Goal: Task Accomplishment & Management: Complete application form

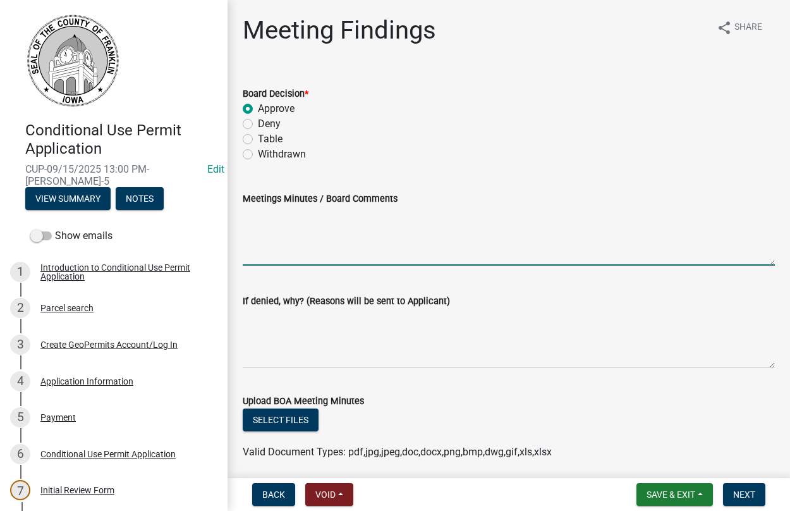
click at [310, 250] on textarea "Meetings Minutes / Board Comments" at bounding box center [509, 235] width 532 height 59
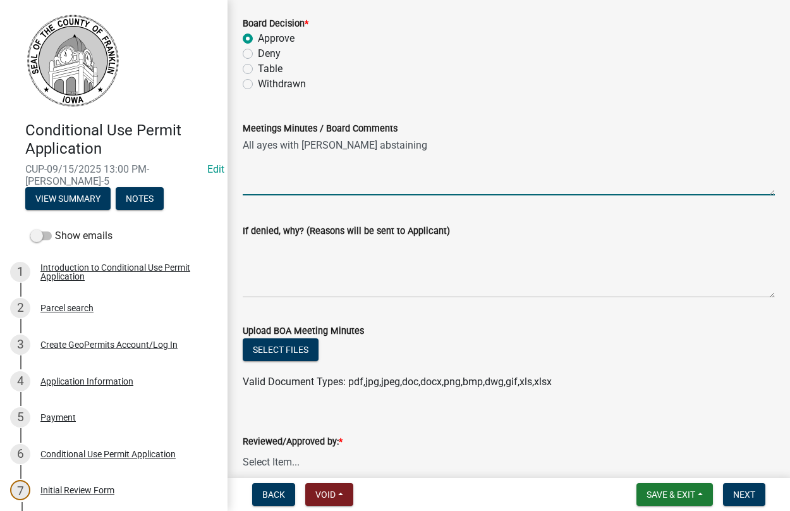
scroll to position [144, 0]
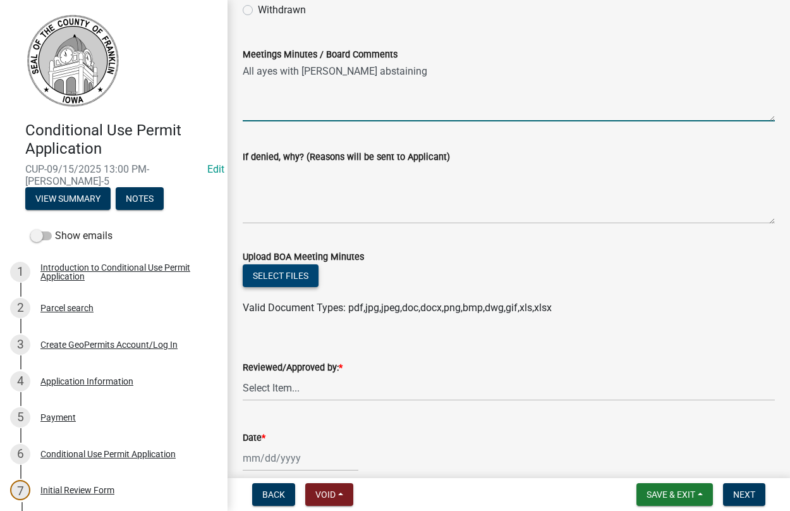
type textarea "All ayes with [PERSON_NAME] abstaining"
click at [282, 276] on button "Select files" at bounding box center [281, 275] width 76 height 23
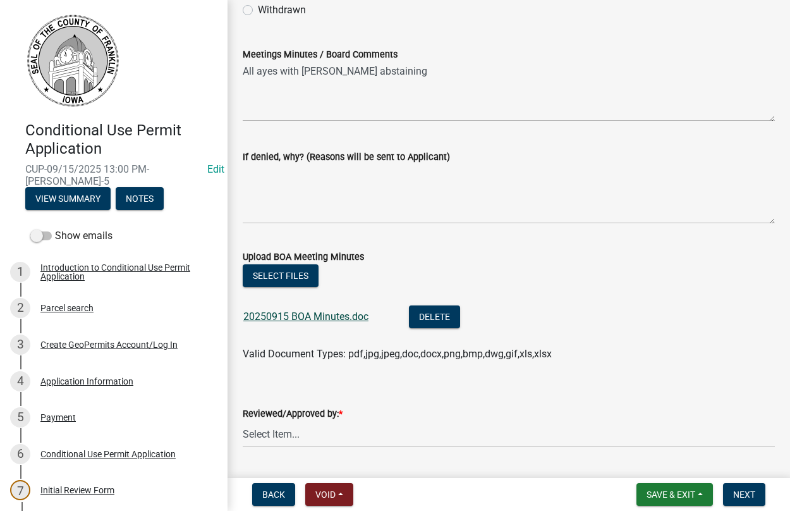
click at [307, 313] on link "20250915 BOA Minutes.doc" at bounding box center [305, 316] width 125 height 12
click at [520, 17] on div "Withdrawn" at bounding box center [509, 10] width 532 height 15
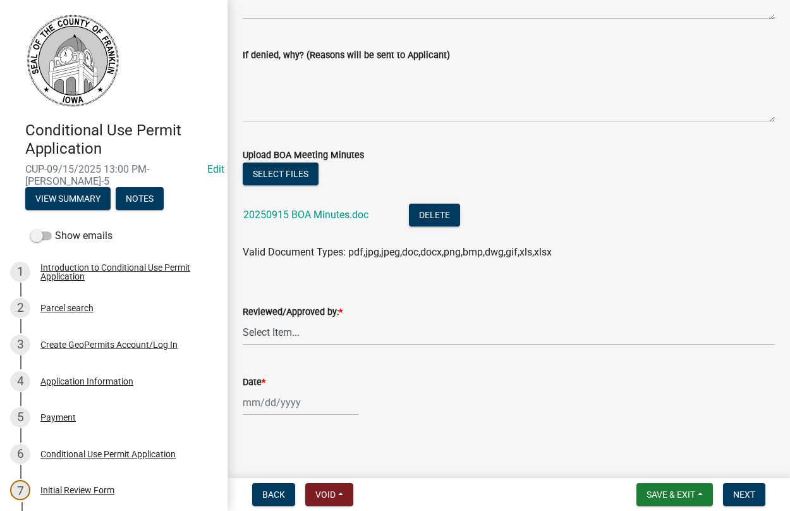
scroll to position [249, 0]
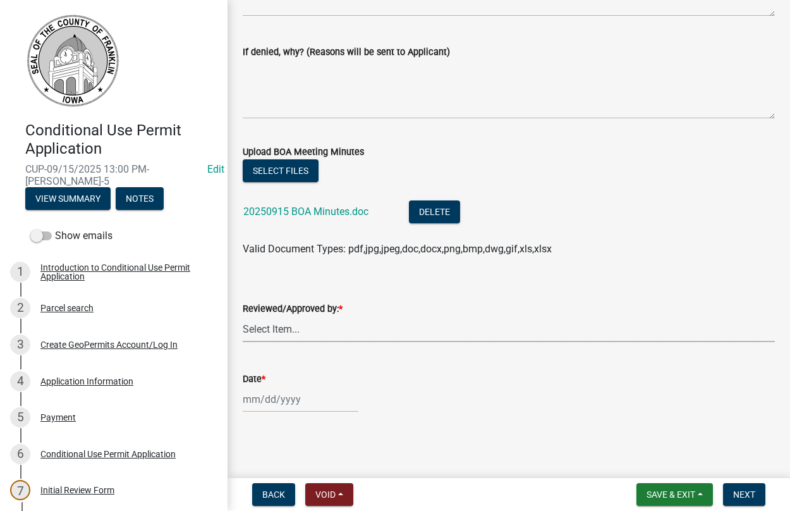
click at [243, 316] on select "Select Item... [PERSON_NAME]" at bounding box center [509, 329] width 532 height 26
click option "[PERSON_NAME]" at bounding box center [0, 0] width 0 height 0
select select "d223b9f2-1ec7-4c53-82a9-76cd95b714db"
click at [273, 396] on input "Date *" at bounding box center [301, 399] width 116 height 26
select select "9"
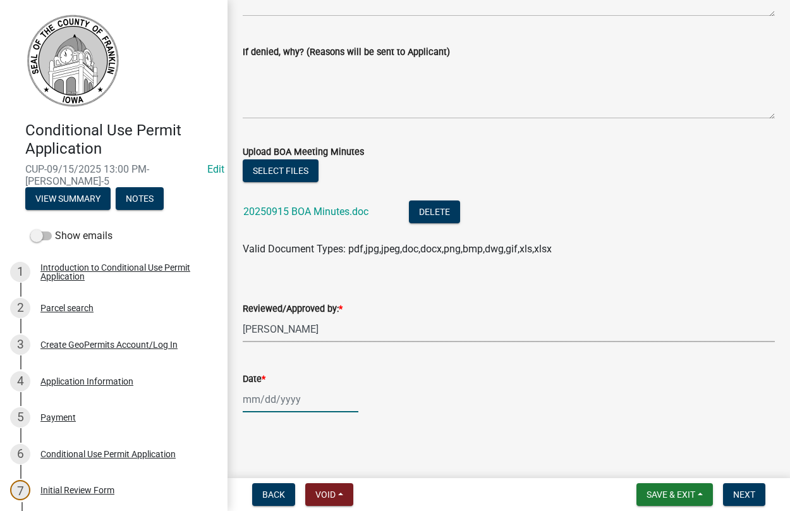
select select "2025"
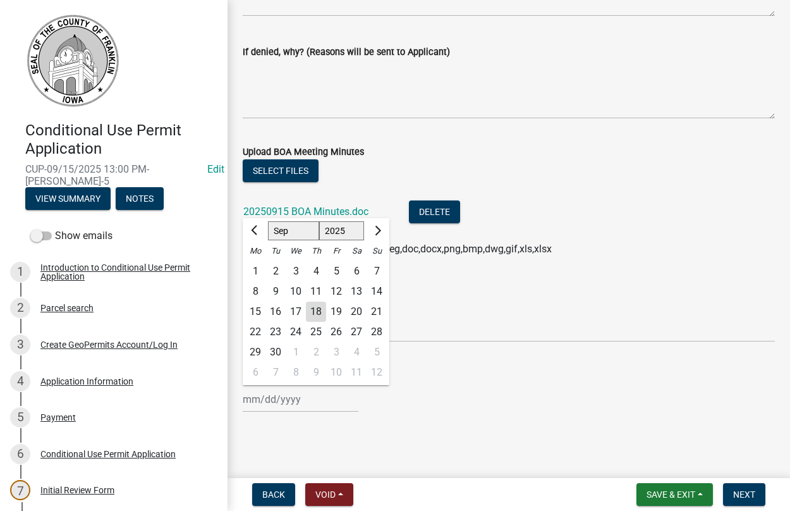
click at [258, 312] on div "15" at bounding box center [255, 312] width 20 height 20
type input "[DATE]"
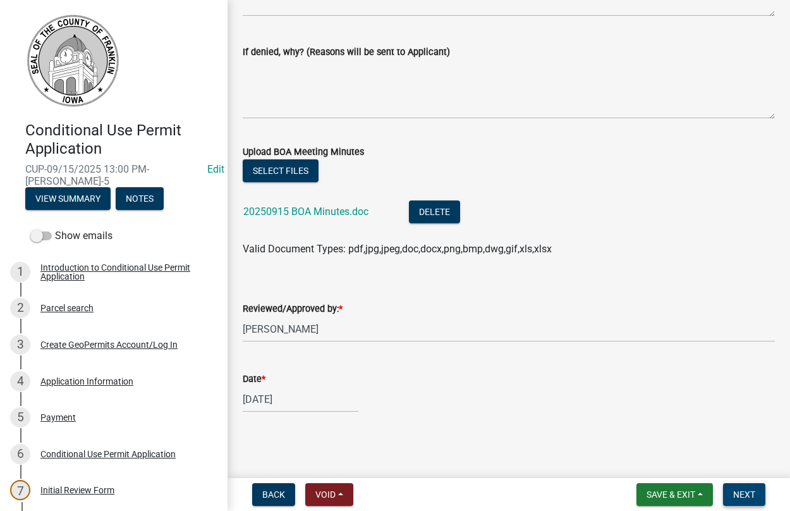
click at [739, 494] on span "Next" at bounding box center [744, 494] width 22 height 10
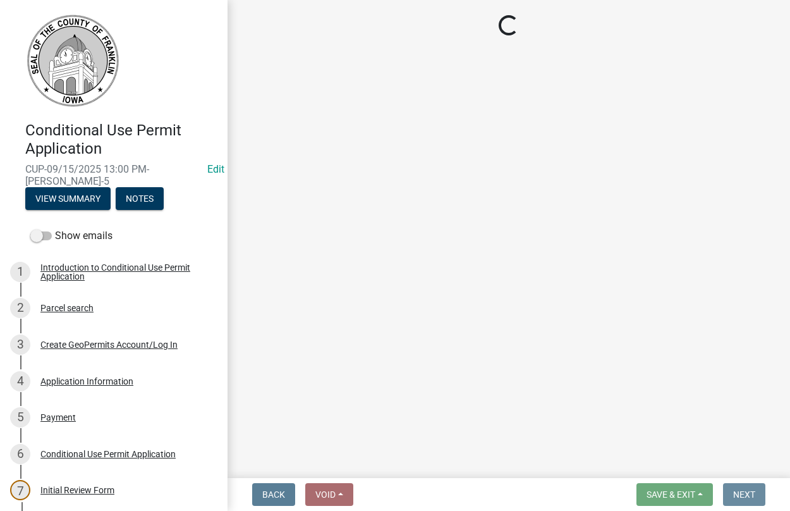
scroll to position [0, 0]
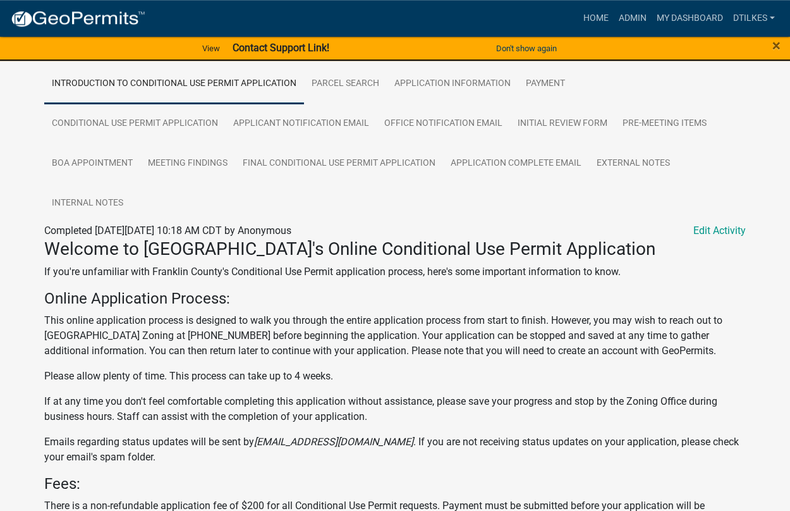
scroll to position [179, 0]
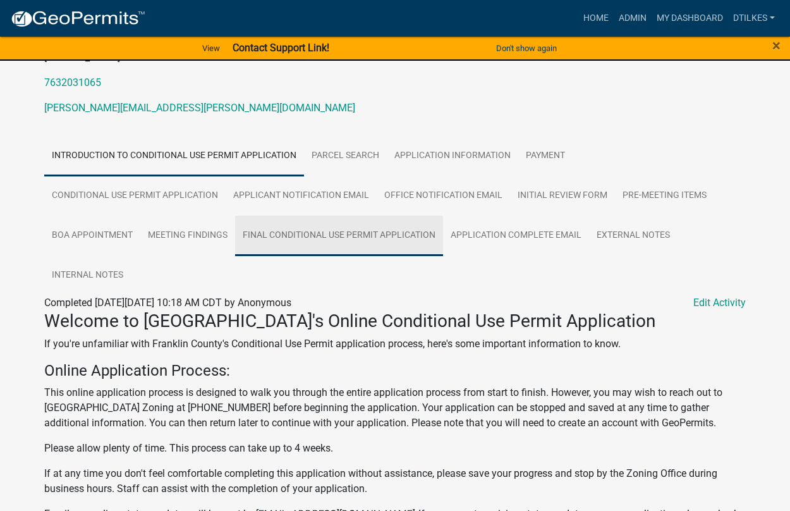
click at [315, 234] on link "Final Conditional Use Permit Application" at bounding box center [339, 236] width 208 height 40
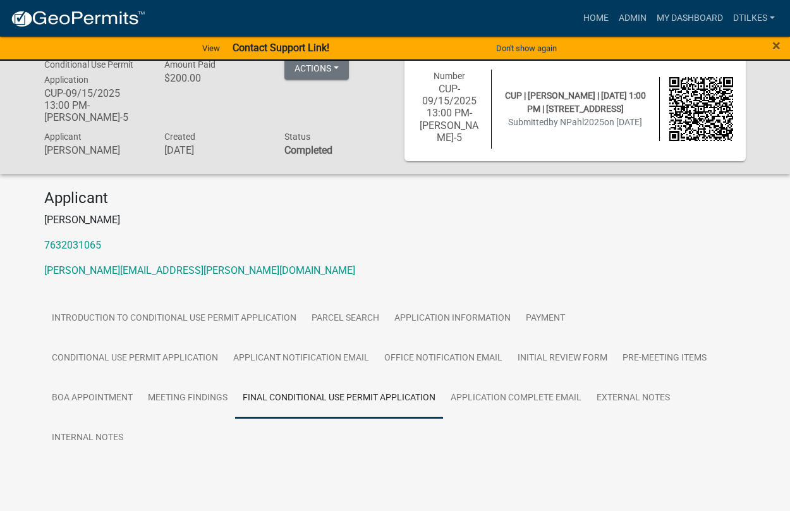
scroll to position [16, 0]
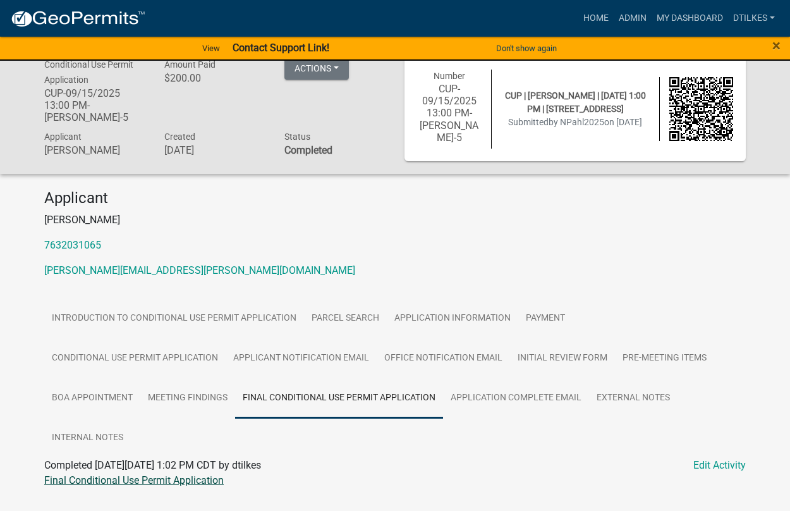
click at [121, 475] on link "Final Conditional Use Permit Application" at bounding box center [134, 480] width 180 height 12
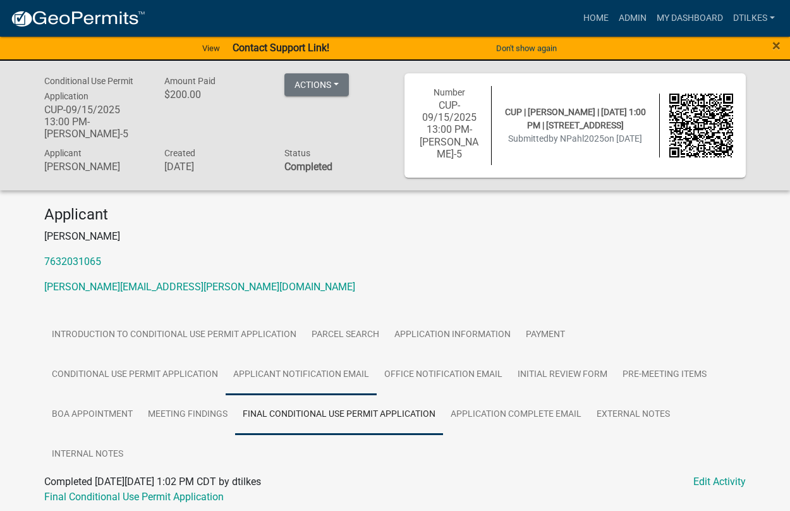
click at [298, 376] on link "Applicant Notification Email" at bounding box center [301, 375] width 151 height 40
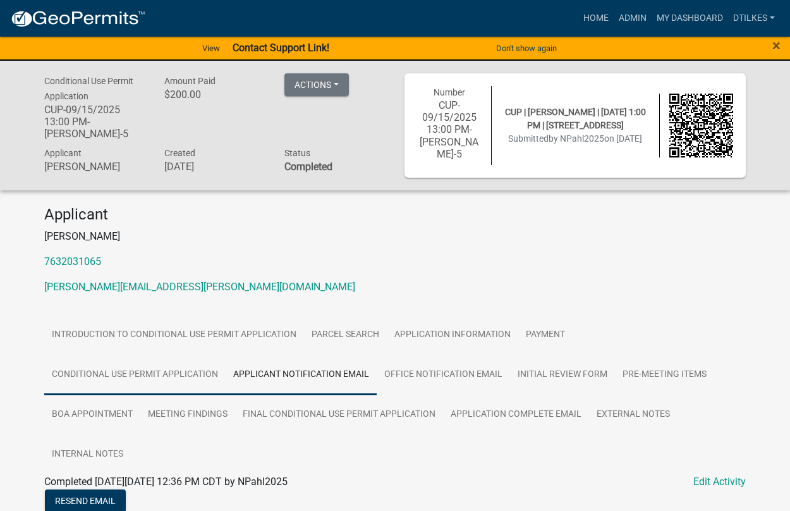
click at [168, 376] on link "Conditional Use Permit Application" at bounding box center [134, 375] width 181 height 40
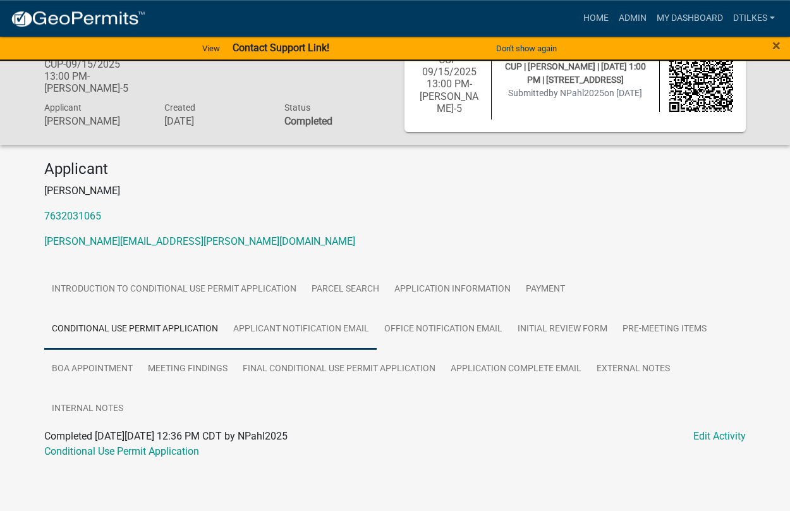
scroll to position [47, 0]
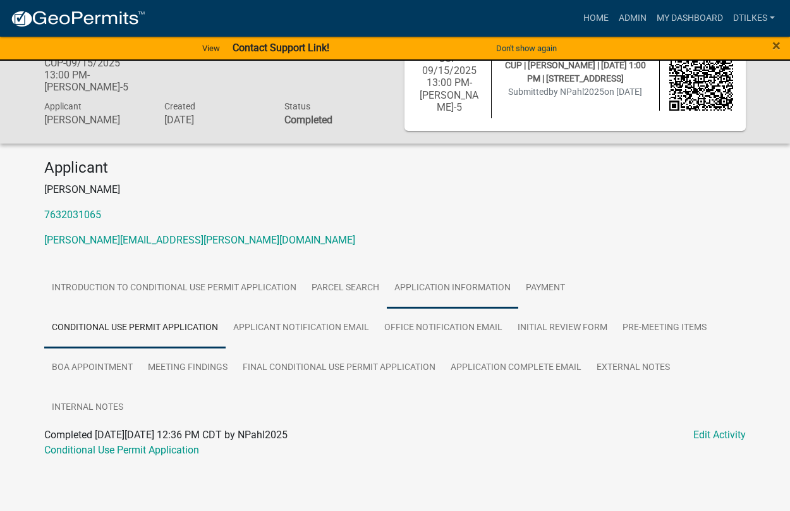
click at [453, 291] on link "Application Information" at bounding box center [452, 288] width 131 height 40
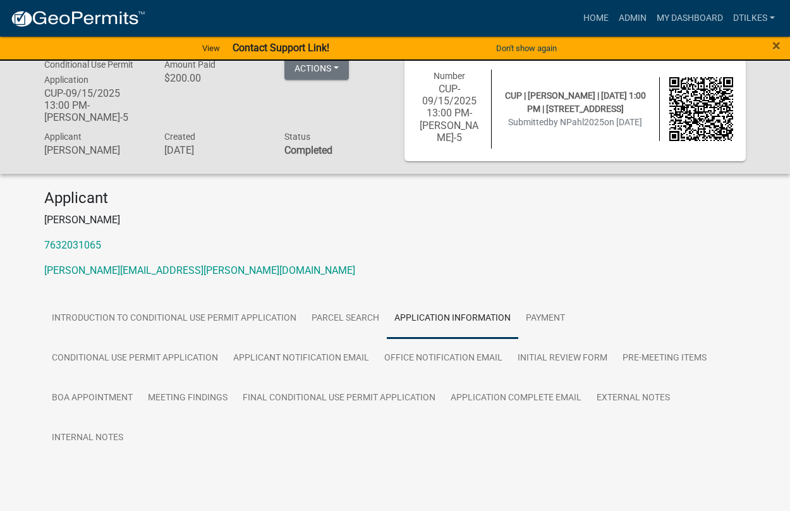
scroll to position [16, 0]
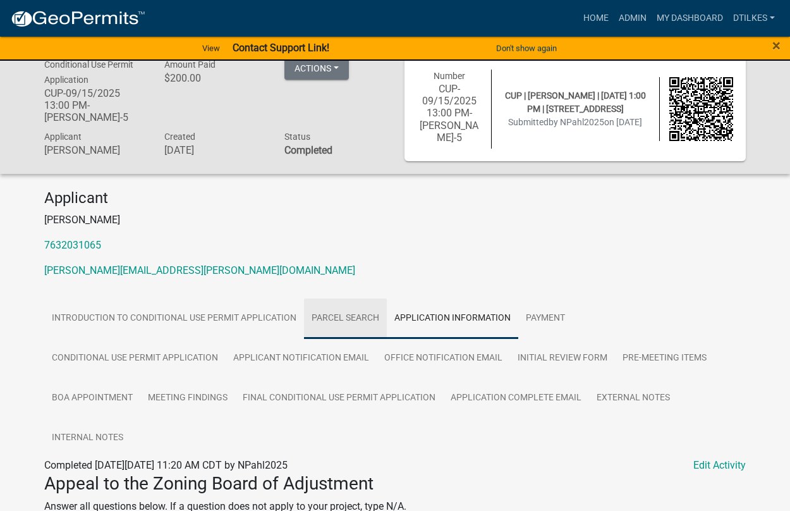
click at [333, 315] on link "Parcel search" at bounding box center [345, 318] width 83 height 40
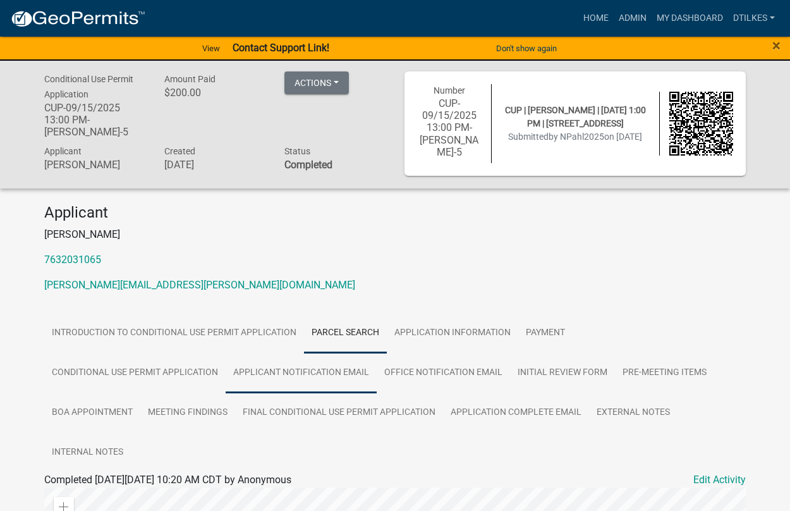
scroll to position [0, 0]
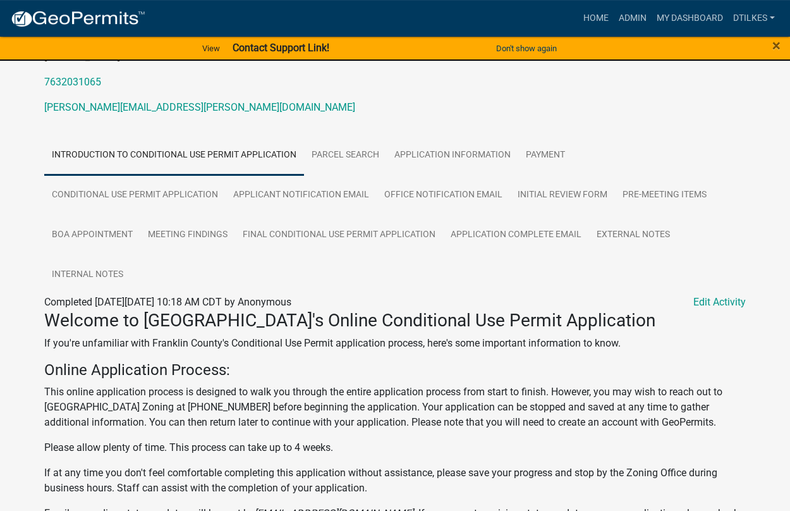
scroll to position [179, 0]
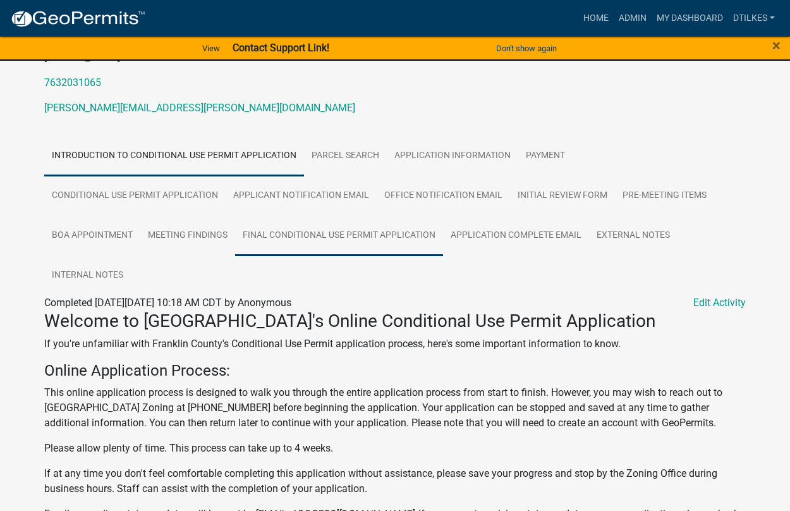
click at [344, 236] on link "Final Conditional Use Permit Application" at bounding box center [339, 236] width 208 height 40
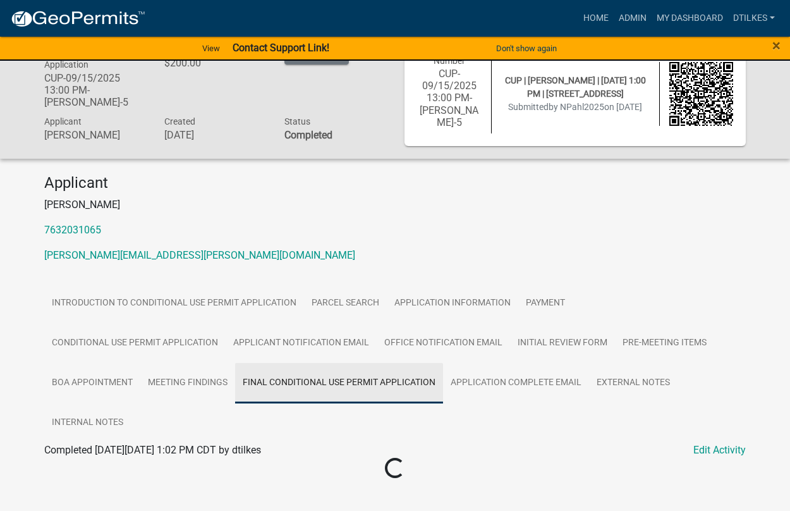
scroll to position [16, 0]
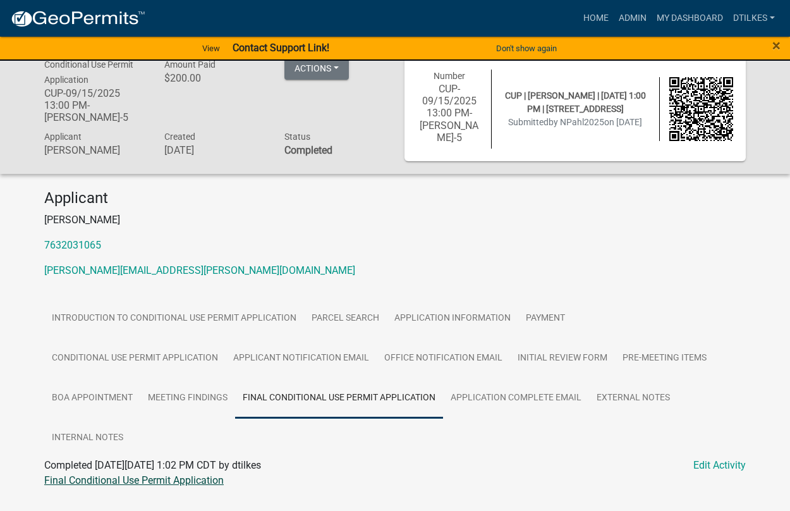
click at [131, 479] on link "Final Conditional Use Permit Application" at bounding box center [134, 480] width 180 height 12
